Goal: Entertainment & Leisure: Consume media (video, audio)

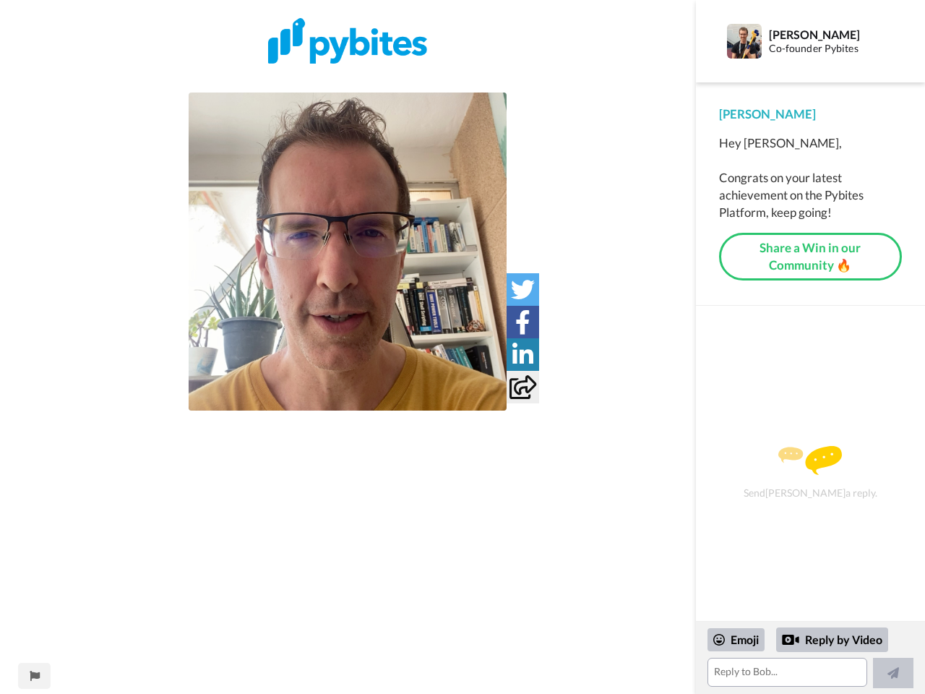
click at [348, 252] on img at bounding box center [348, 252] width 318 height 318
click at [523, 289] on icon at bounding box center [523, 290] width 24 height 24
click at [523, 322] on icon at bounding box center [522, 322] width 15 height 24
click at [523, 354] on icon at bounding box center [522, 355] width 21 height 24
click at [523, 387] on icon at bounding box center [523, 387] width 27 height 24
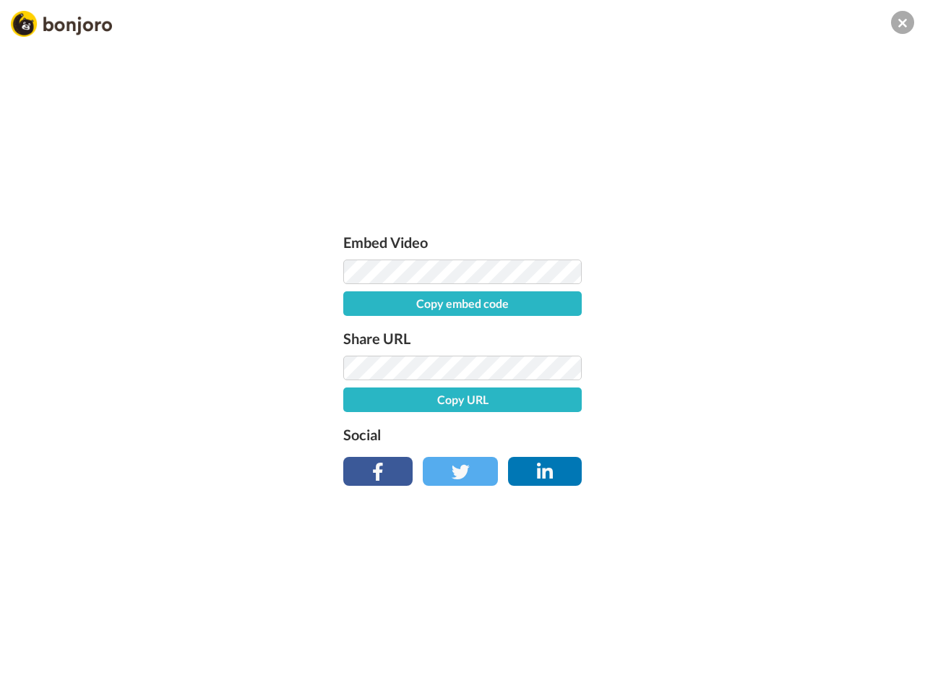
click at [34, 676] on div "Embed Video Copy embed code Share URL Copy URL Social" at bounding box center [462, 425] width 925 height 694
click at [810, 658] on div "Embed Video Copy embed code Share URL Copy URL Social" at bounding box center [462, 425] width 925 height 694
click at [736, 640] on div "Embed Video Copy embed code Share URL Copy URL Social" at bounding box center [462, 425] width 925 height 694
click at [833, 640] on div "Embed Video Copy embed code Share URL Copy URL Social" at bounding box center [462, 425] width 925 height 694
click at [893, 673] on div "Embed Video Copy embed code Share URL Copy URL Social" at bounding box center [462, 425] width 925 height 694
